Goal: Task Accomplishment & Management: Manage account settings

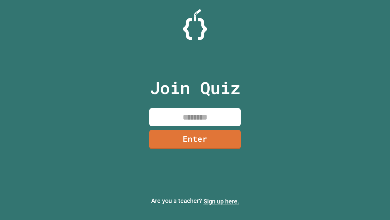
click at [221, 201] on link "Sign up here." at bounding box center [222, 200] width 36 height 7
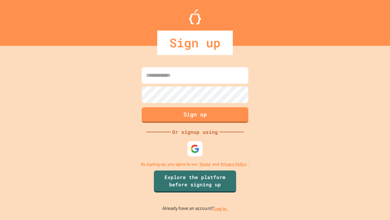
click at [221, 208] on link "Log in." at bounding box center [221, 208] width 14 height 6
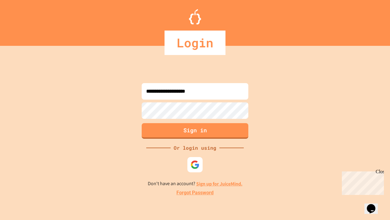
type input "**********"
